Goal: Communication & Community: Participate in discussion

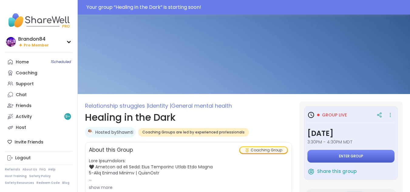
click at [341, 155] on span "Enter group" at bounding box center [351, 156] width 24 height 5
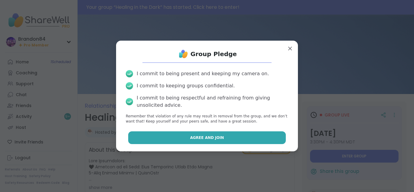
click at [196, 141] on button "Agree and Join" at bounding box center [207, 137] width 158 height 13
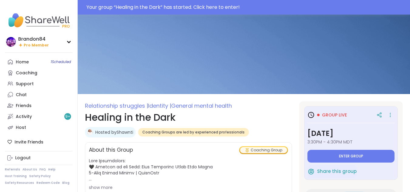
type textarea "*"
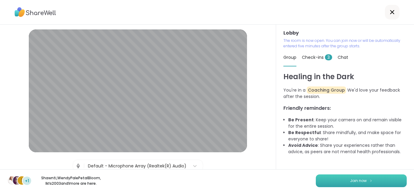
click at [369, 181] on img at bounding box center [371, 180] width 4 height 3
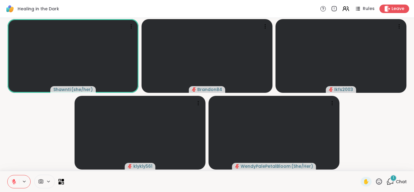
click at [393, 178] on span "1" at bounding box center [393, 177] width 1 height 5
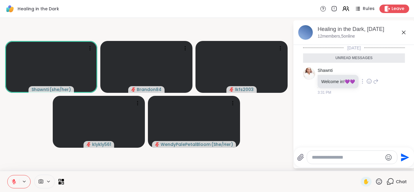
click at [370, 81] on icon at bounding box center [369, 81] width 5 height 6
click at [227, 17] on div "Healing in the Dark Rules Leave" at bounding box center [207, 9] width 414 height 18
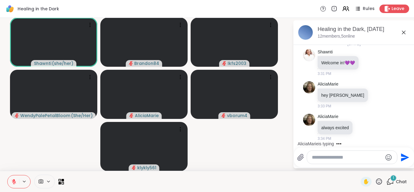
scroll to position [36, 0]
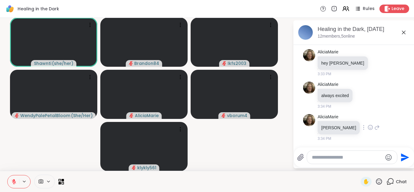
click at [368, 127] on icon at bounding box center [370, 127] width 5 height 6
click at [368, 118] on div "Select Reaction: Heart" at bounding box center [370, 117] width 5 height 5
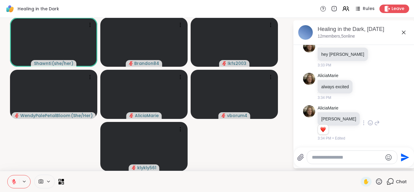
click at [374, 122] on icon at bounding box center [376, 122] width 5 height 7
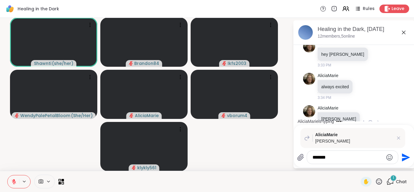
scroll to position [106, 0]
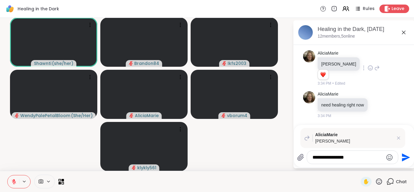
type textarea "**********"
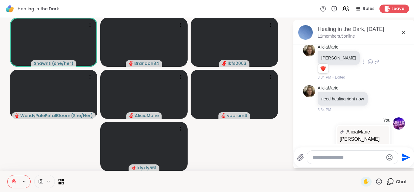
scroll to position [136, 0]
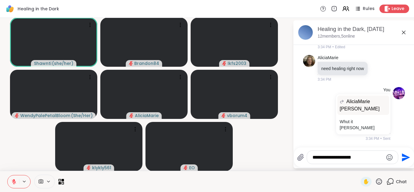
type textarea "**********"
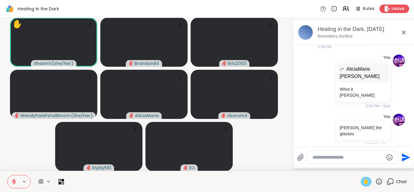
click at [363, 183] on span "✋" at bounding box center [366, 181] width 6 height 7
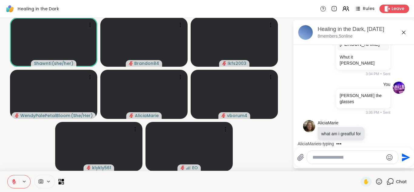
click at [320, 157] on textarea "Type your message" at bounding box center [348, 157] width 71 height 6
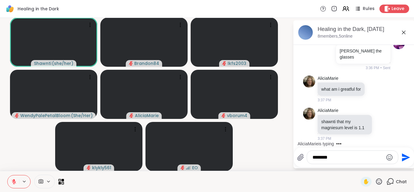
type textarea "*********"
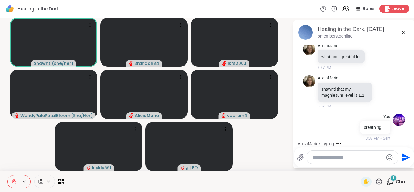
scroll to position [316, 0]
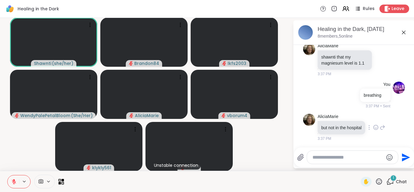
click at [374, 125] on icon at bounding box center [376, 127] width 5 height 5
click at [373, 115] on div "Select Reaction: Heart" at bounding box center [375, 117] width 5 height 5
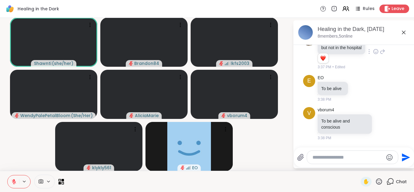
scroll to position [452, 0]
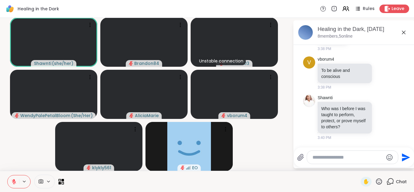
click at [318, 159] on textarea "Type your message" at bounding box center [348, 157] width 71 height 6
type textarea "*"
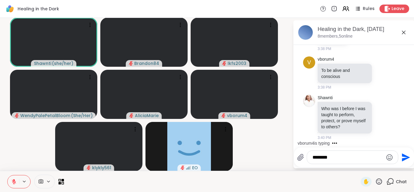
type textarea "********"
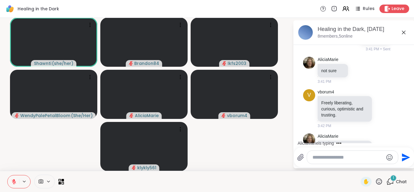
scroll to position [594, 0]
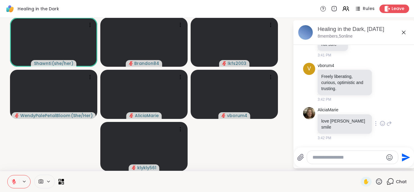
click at [380, 124] on icon at bounding box center [382, 123] width 5 height 6
click at [380, 116] on div "Select Reaction: Heart" at bounding box center [382, 113] width 5 height 5
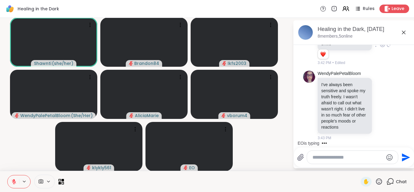
scroll to position [722, 0]
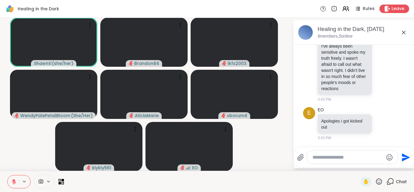
click at [375, 180] on icon at bounding box center [379, 182] width 8 height 8
click at [358, 169] on span "❤️" at bounding box center [361, 165] width 6 height 7
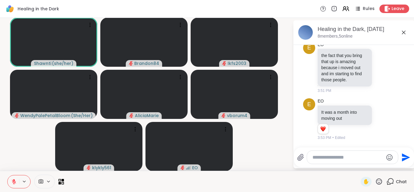
scroll to position [959, 0]
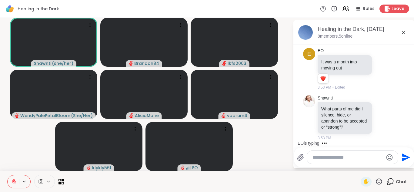
click at [324, 159] on textarea "Type your message" at bounding box center [348, 157] width 71 height 6
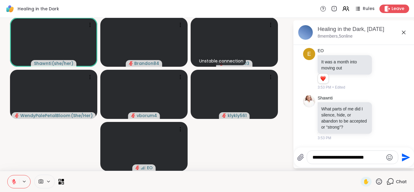
type textarea "**********"
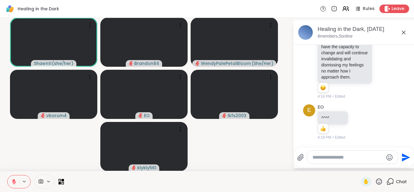
scroll to position [2075, 0]
click at [389, 124] on div "E EO ^^^^ 1 1 4:18 PM • Edited" at bounding box center [354, 122] width 102 height 41
click at [327, 155] on textarea "***" at bounding box center [348, 157] width 71 height 6
type textarea "*****"
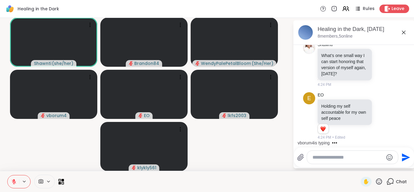
scroll to position [2211, 0]
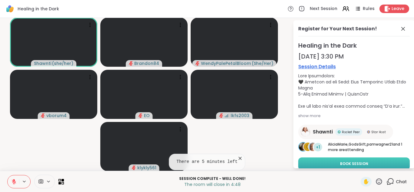
click at [350, 162] on span "Book Session" at bounding box center [354, 163] width 28 height 5
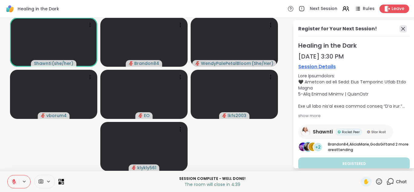
click at [400, 28] on icon at bounding box center [403, 28] width 7 height 7
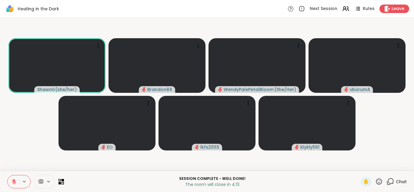
click at [375, 177] on div "✋" at bounding box center [372, 182] width 22 height 10
click at [376, 179] on icon at bounding box center [379, 181] width 6 height 6
click at [387, 181] on icon at bounding box center [391, 182] width 8 height 8
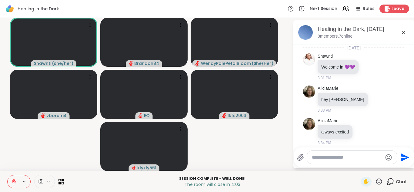
scroll to position [2288, 0]
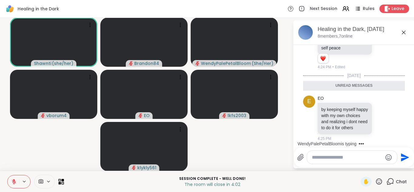
click at [317, 157] on textarea "Type your message" at bounding box center [347, 157] width 71 height 6
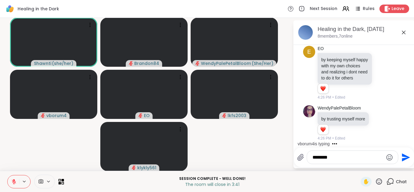
scroll to position [2330, 0]
type textarea "**********"
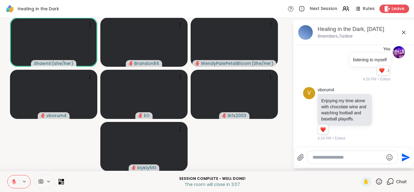
scroll to position [2436, 0]
click at [380, 111] on icon at bounding box center [382, 114] width 5 height 6
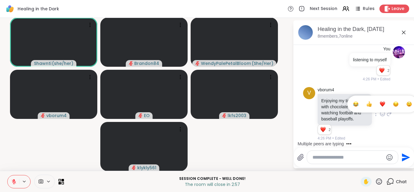
click at [380, 102] on div "Select Reaction: Heart" at bounding box center [382, 103] width 5 height 5
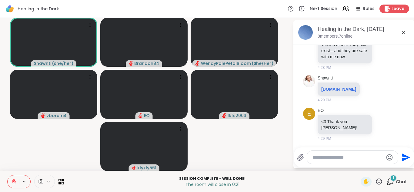
scroll to position [2794, 0]
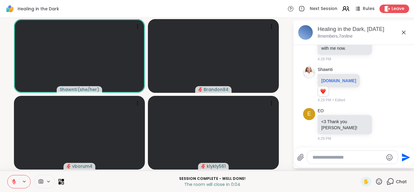
click at [344, 7] on icon at bounding box center [345, 8] width 2 height 2
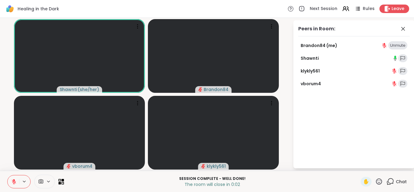
click at [394, 46] on div "Unmute" at bounding box center [397, 45] width 19 height 8
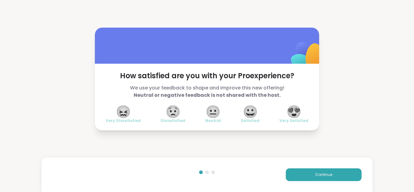
click at [297, 113] on span "😍" at bounding box center [294, 111] width 15 height 11
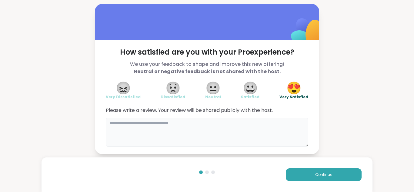
click at [138, 122] on textarea at bounding box center [207, 132] width 203 height 29
type textarea "**********"
